Goal: Task Accomplishment & Management: Manage account settings

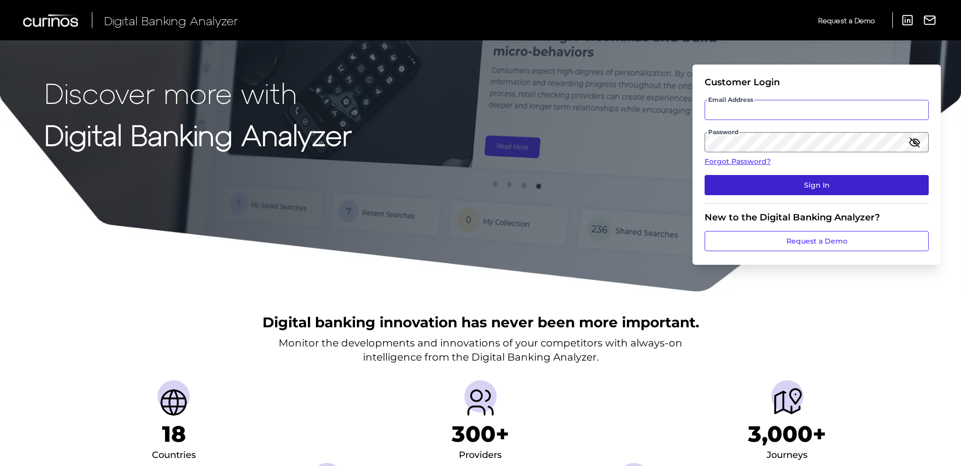
type input "[PERSON_NAME][EMAIL_ADDRESS][PERSON_NAME][DOMAIN_NAME]"
click at [834, 178] on button "Sign In" at bounding box center [816, 185] width 224 height 20
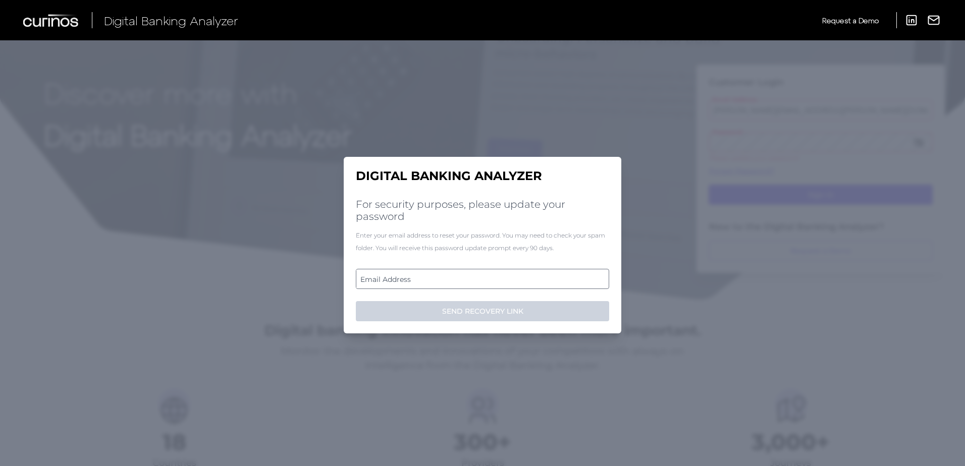
click at [415, 276] on label "Email Address" at bounding box center [482, 279] width 252 height 18
click at [415, 276] on input "email" at bounding box center [482, 279] width 253 height 20
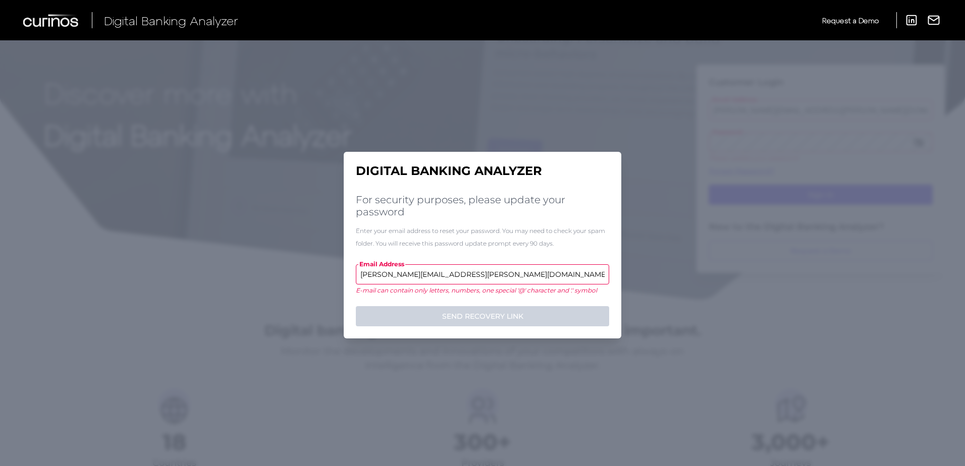
type input "[PERSON_NAME][EMAIL_ADDRESS][PERSON_NAME][DOMAIN_NAME]"
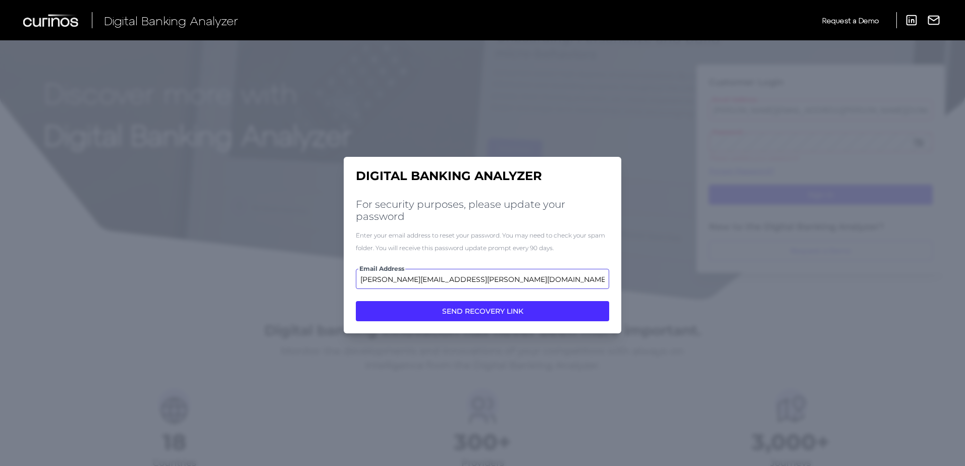
click button "SEND RECOVERY LINK" at bounding box center [482, 311] width 253 height 20
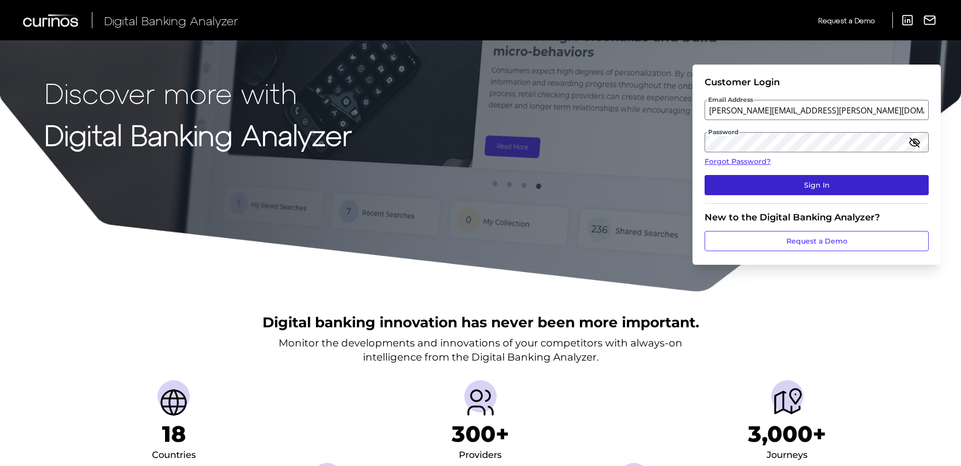
click at [809, 186] on button "Sign In" at bounding box center [816, 185] width 224 height 20
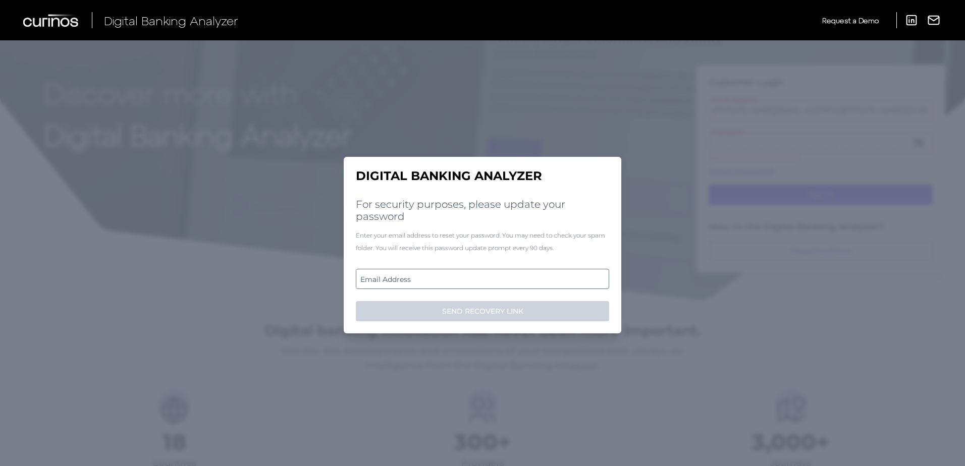
click at [536, 283] on label "Email Address" at bounding box center [482, 279] width 252 height 18
click at [536, 283] on input "email" at bounding box center [482, 279] width 253 height 20
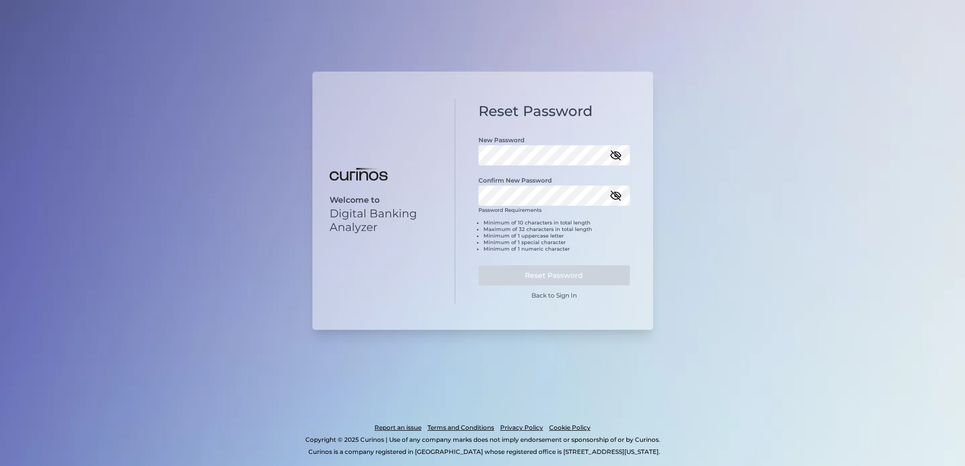
click at [413, 128] on div "Welcome to Digital Banking Analyzer" at bounding box center [383, 201] width 143 height 206
click at [397, 284] on div "Welcome to Digital Banking Analyzer" at bounding box center [383, 201] width 143 height 206
click at [528, 275] on button "Reset Password" at bounding box center [553, 275] width 151 height 20
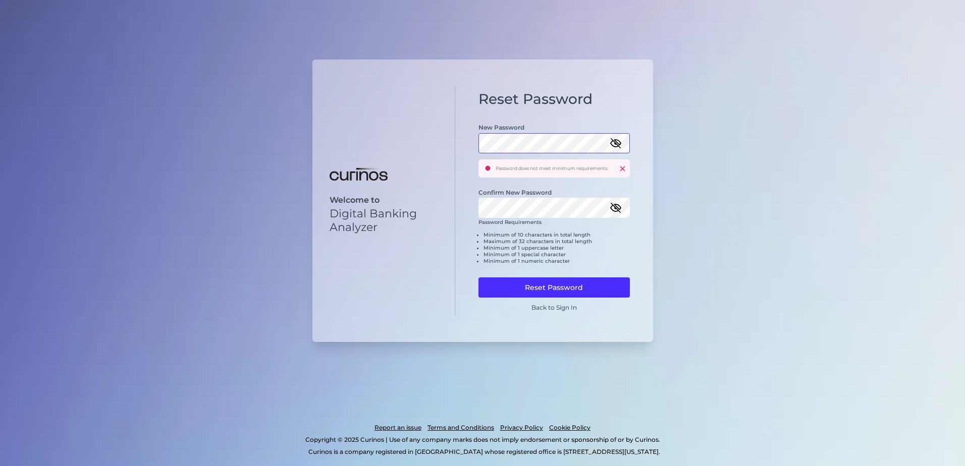
click at [439, 146] on div "Welcome to Digital Banking Analyzer Reset Password New Password Password does n…" at bounding box center [482, 201] width 341 height 283
click button at bounding box center [622, 168] width 7 height 7
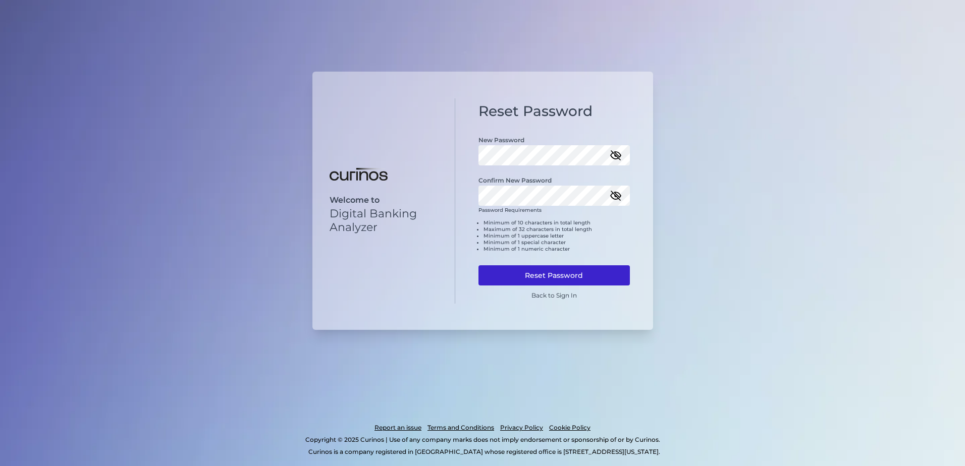
click at [485, 273] on button "Reset Password" at bounding box center [553, 275] width 151 height 20
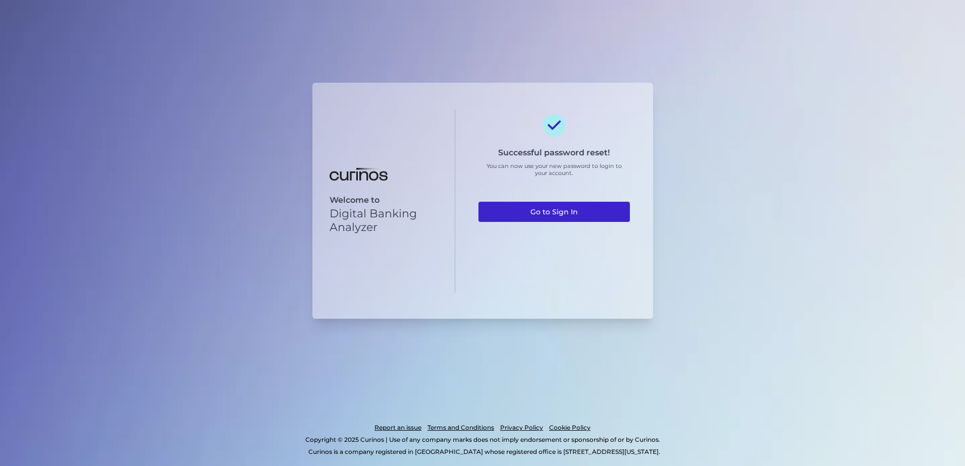
click at [542, 212] on link "Go to Sign In" at bounding box center [553, 212] width 151 height 20
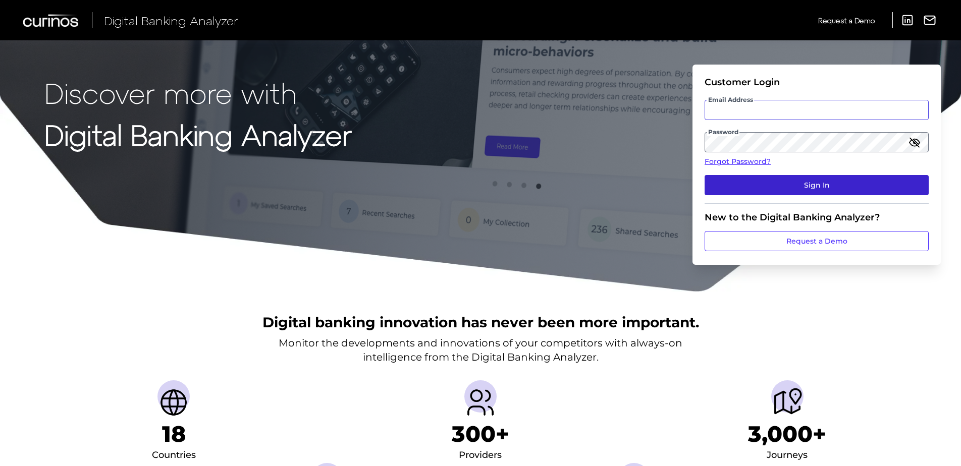
type input "[PERSON_NAME][EMAIL_ADDRESS][PERSON_NAME][DOMAIN_NAME]"
click at [794, 188] on button "Sign In" at bounding box center [816, 185] width 224 height 20
